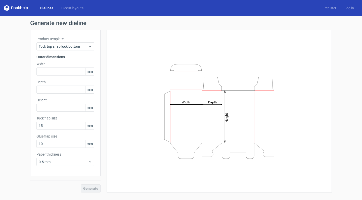
click at [46, 9] on link "Dielines" at bounding box center [46, 8] width 21 height 5
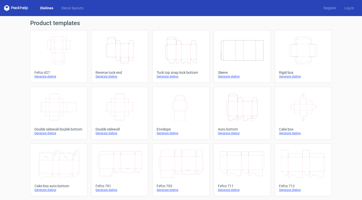
click at [300, 44] on icon "Width Depth Height" at bounding box center [303, 50] width 44 height 28
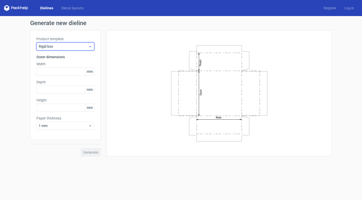
click at [88, 49] on div "Rigid box" at bounding box center [65, 46] width 58 height 8
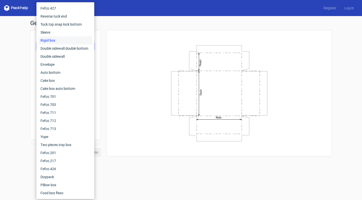
click at [16, 44] on div "Generate new dieline Product template Rigid box Outer dimensions Width mm Depth…" at bounding box center [181, 88] width 362 height 144
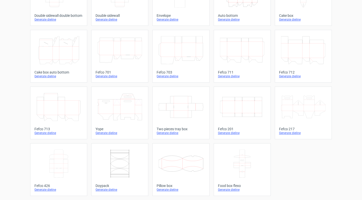
scroll to position [114, 0]
click at [249, 161] on icon at bounding box center [242, 164] width 44 height 28
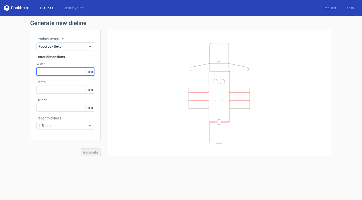
click at [54, 71] on input "text" at bounding box center [65, 72] width 58 height 8
type input "100"
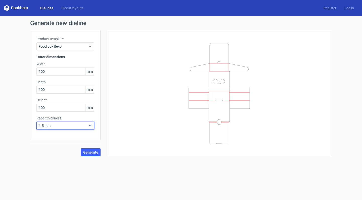
click at [73, 128] on span "1.5 mm" at bounding box center [63, 125] width 49 height 5
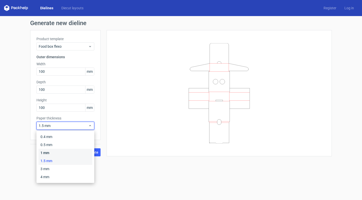
click at [56, 153] on div "1 mm" at bounding box center [65, 153] width 54 height 8
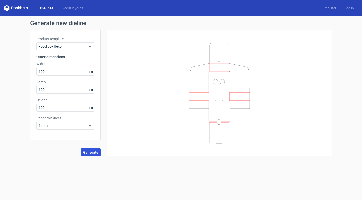
click at [85, 151] on span "Generate" at bounding box center [90, 153] width 15 height 4
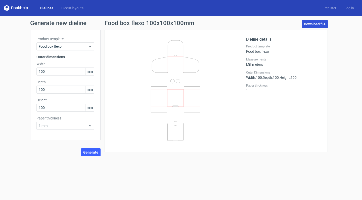
click at [317, 25] on link "Download file" at bounding box center [315, 24] width 26 height 8
click at [67, 9] on link "Diecut layouts" at bounding box center [72, 8] width 30 height 5
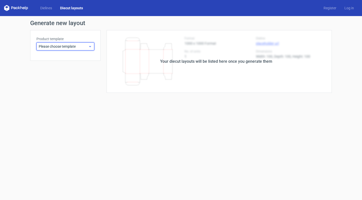
click at [72, 47] on span "Please choose template" at bounding box center [63, 46] width 49 height 5
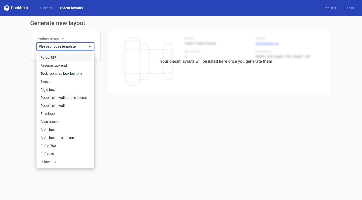
click at [64, 57] on div "Fefco 427" at bounding box center [65, 58] width 54 height 8
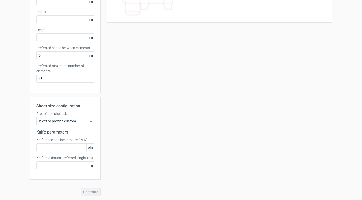
scroll to position [70, 0]
click at [84, 120] on div "Select or provide custom" at bounding box center [65, 121] width 58 height 8
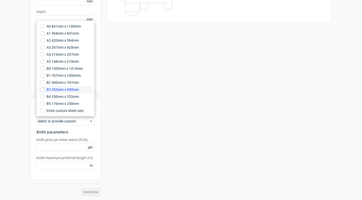
scroll to position [0, 0]
click at [5, 82] on div "Generate new layout Product template Fefco 427 Outer dimensions Width mm Depth …" at bounding box center [181, 73] width 362 height 255
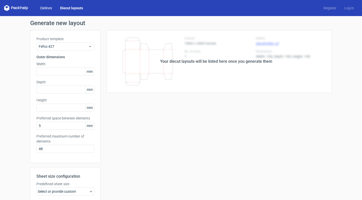
click at [49, 7] on link "Dielines" at bounding box center [46, 8] width 20 height 5
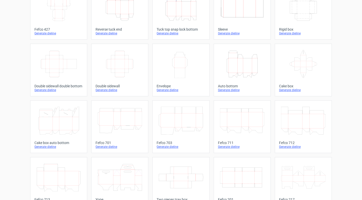
scroll to position [52, 0]
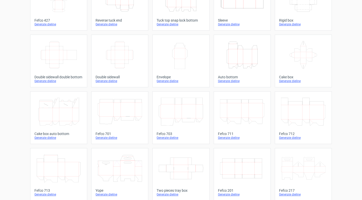
click at [118, 125] on icon at bounding box center [119, 112] width 44 height 28
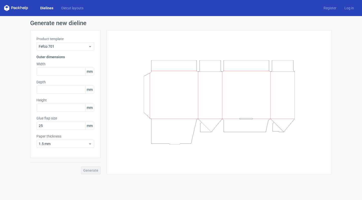
click at [117, 126] on div at bounding box center [219, 102] width 213 height 132
click at [62, 46] on span "Fefco 701" at bounding box center [63, 46] width 49 height 5
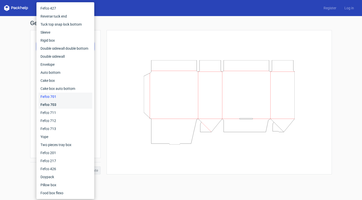
click at [62, 104] on div "Fefco 703" at bounding box center [65, 105] width 54 height 8
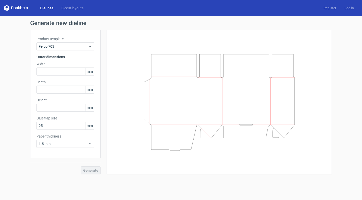
click at [49, 8] on link "Dielines" at bounding box center [46, 8] width 21 height 5
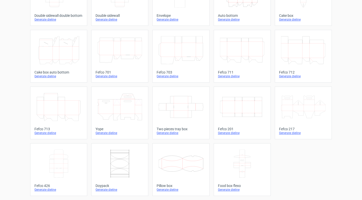
scroll to position [114, 0]
click at [59, 164] on icon at bounding box center [58, 164] width 44 height 28
